Goal: Task Accomplishment & Management: Use online tool/utility

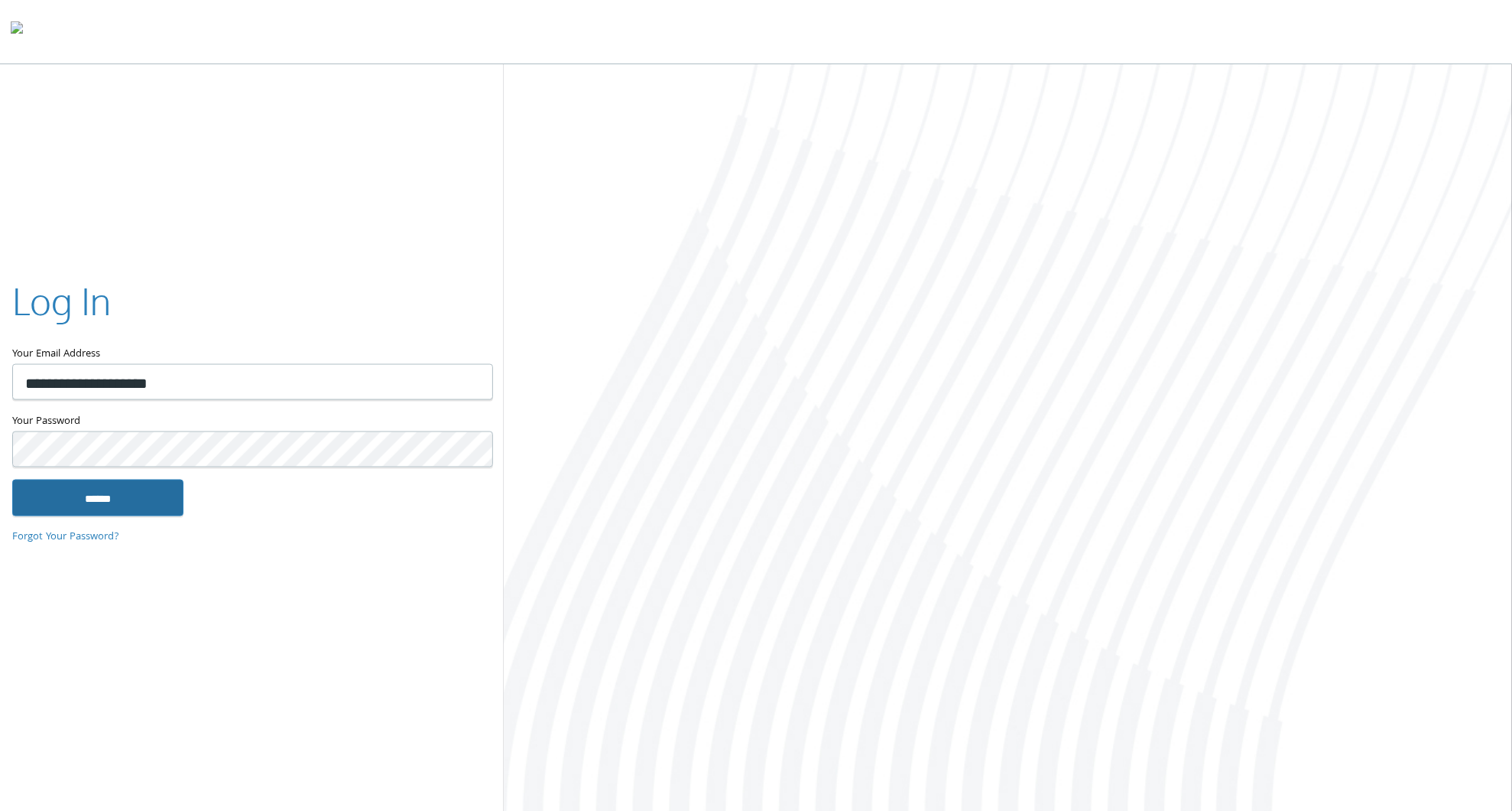
click at [144, 493] on input "******" at bounding box center [97, 497] width 171 height 36
type input "**********"
